Goal: Complete application form

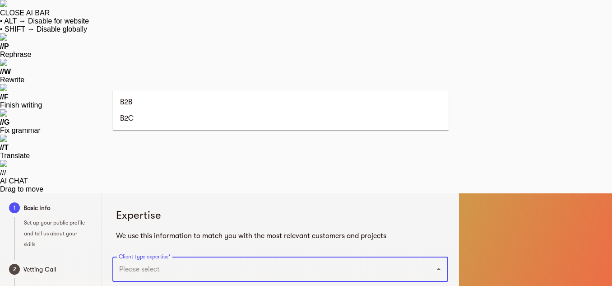
click at [217, 260] on input "Client type expertise*" at bounding box center [267, 268] width 302 height 17
click at [130, 120] on li "B2C" at bounding box center [281, 118] width 336 height 16
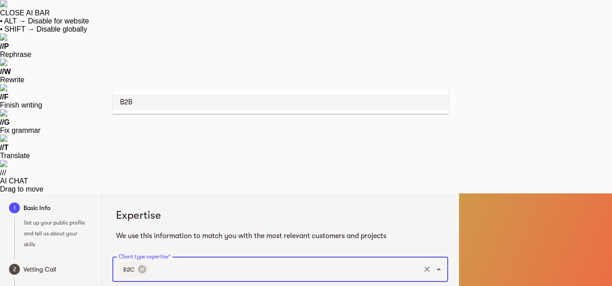
click at [188, 260] on input "Client type expertise*" at bounding box center [285, 268] width 268 height 17
click at [166, 111] on ul "B2B" at bounding box center [281, 101] width 336 height 23
click at [166, 100] on li "B2B" at bounding box center [281, 102] width 336 height 16
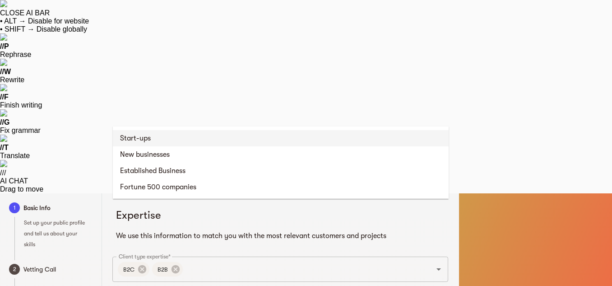
click at [176, 139] on li "Start-ups" at bounding box center [281, 138] width 336 height 16
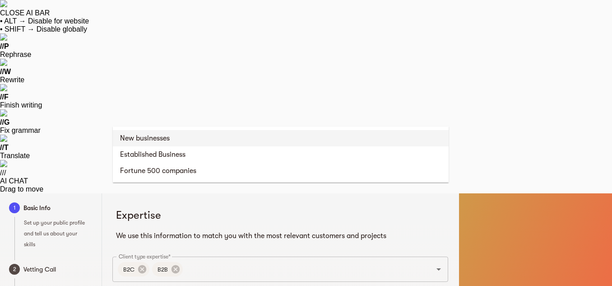
click at [176, 135] on li "New businesses" at bounding box center [281, 138] width 336 height 16
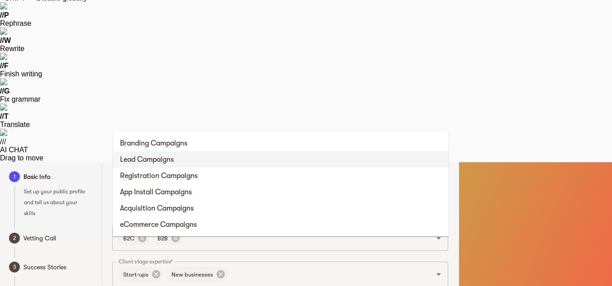
scroll to position [45, 0]
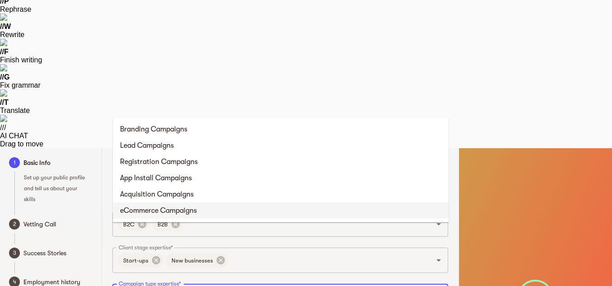
click at [169, 211] on li "eCommerce Campaigns" at bounding box center [281, 210] width 336 height 16
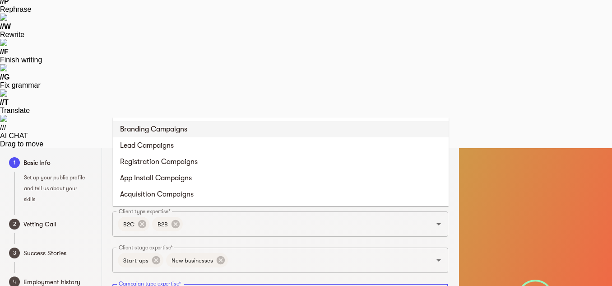
click at [207, 125] on li "Branding Campaigns" at bounding box center [281, 129] width 336 height 16
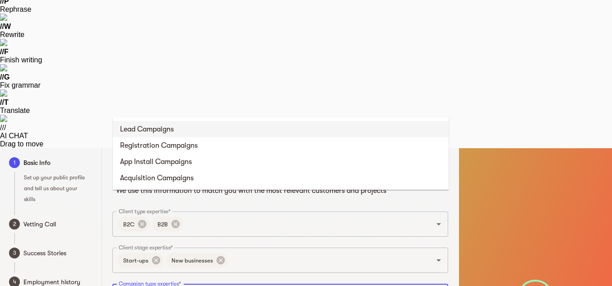
click at [206, 125] on li "Lead Campaigns" at bounding box center [281, 129] width 336 height 16
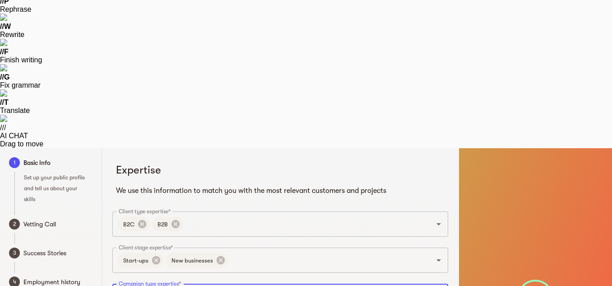
click at [200, 162] on li "Acquisition Campaigns" at bounding box center [281, 161] width 336 height 16
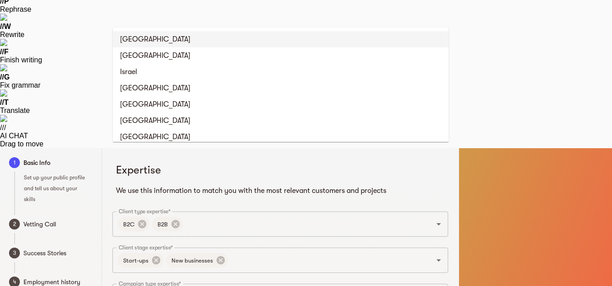
click at [160, 37] on li "[GEOGRAPHIC_DATA]" at bounding box center [281, 39] width 336 height 16
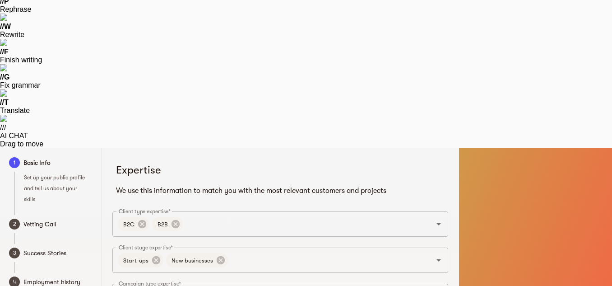
type input "[GEOGRAPHIC_DATA]"
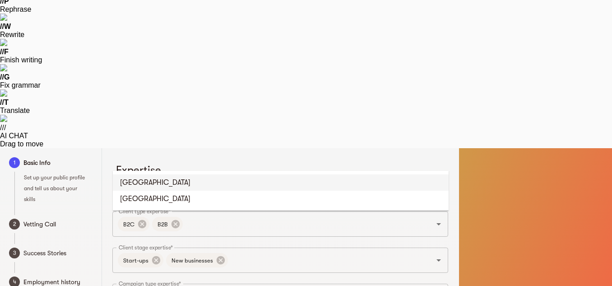
drag, startPoint x: 200, startPoint y: 158, endPoint x: 173, endPoint y: 159, distance: 26.6
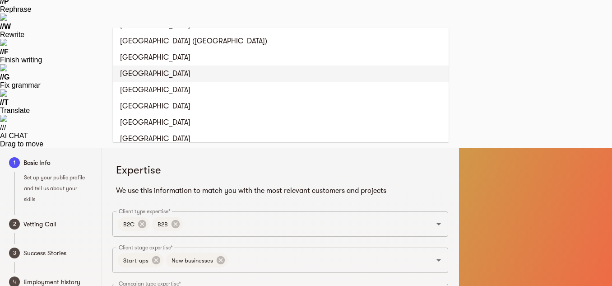
scroll to position [0, 0]
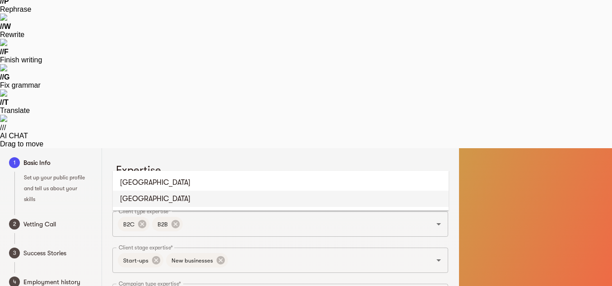
type input "india"
click at [137, 204] on li "[GEOGRAPHIC_DATA]" at bounding box center [281, 198] width 336 height 16
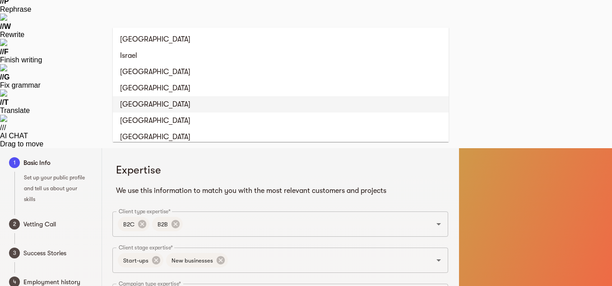
click at [239, 103] on li "[GEOGRAPHIC_DATA]" at bounding box center [281, 104] width 336 height 16
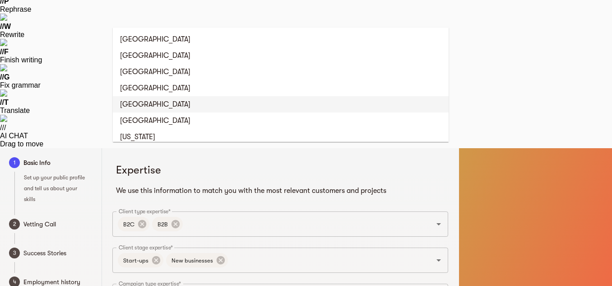
type input "aus"
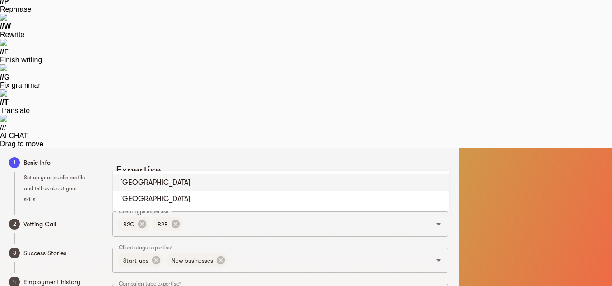
click at [153, 183] on li "[GEOGRAPHIC_DATA]" at bounding box center [281, 182] width 336 height 16
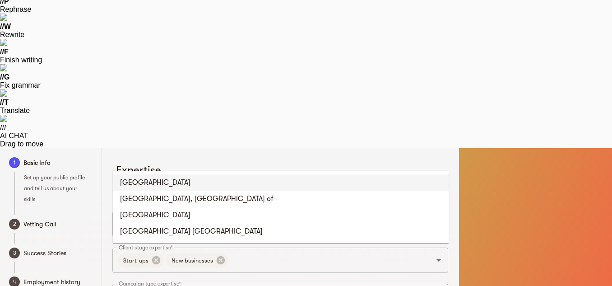
type input "united"
click at [143, 181] on li "[GEOGRAPHIC_DATA]" at bounding box center [281, 182] width 336 height 16
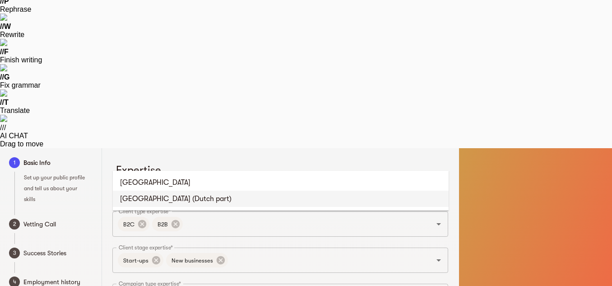
type input "d"
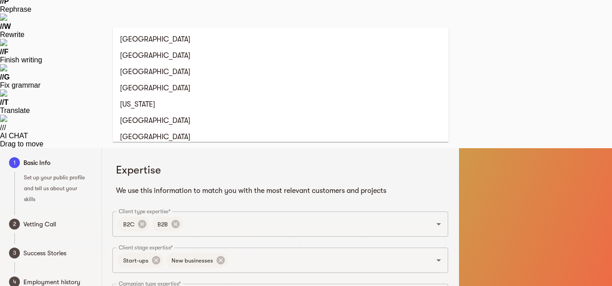
type input "u"
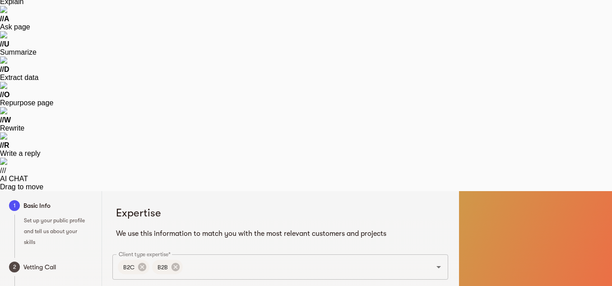
scroll to position [110, 0]
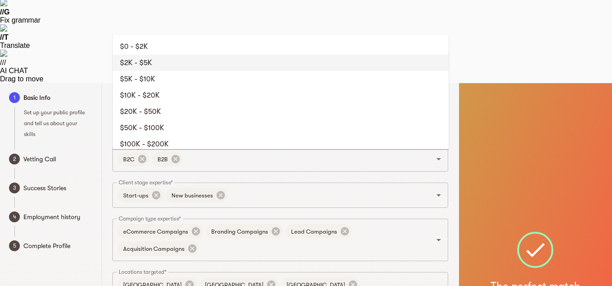
click at [168, 62] on li "$2K - $5K" at bounding box center [281, 63] width 336 height 16
